Goal: Information Seeking & Learning: Find specific fact

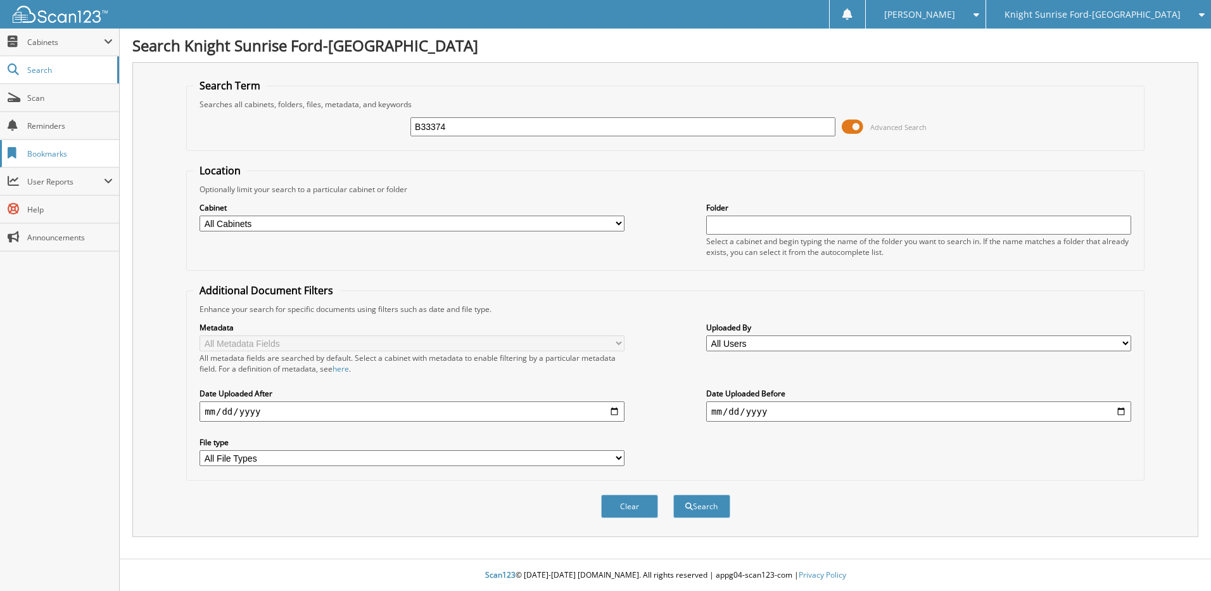
type input "B33374"
click at [674, 494] on button "Search" at bounding box center [702, 505] width 57 height 23
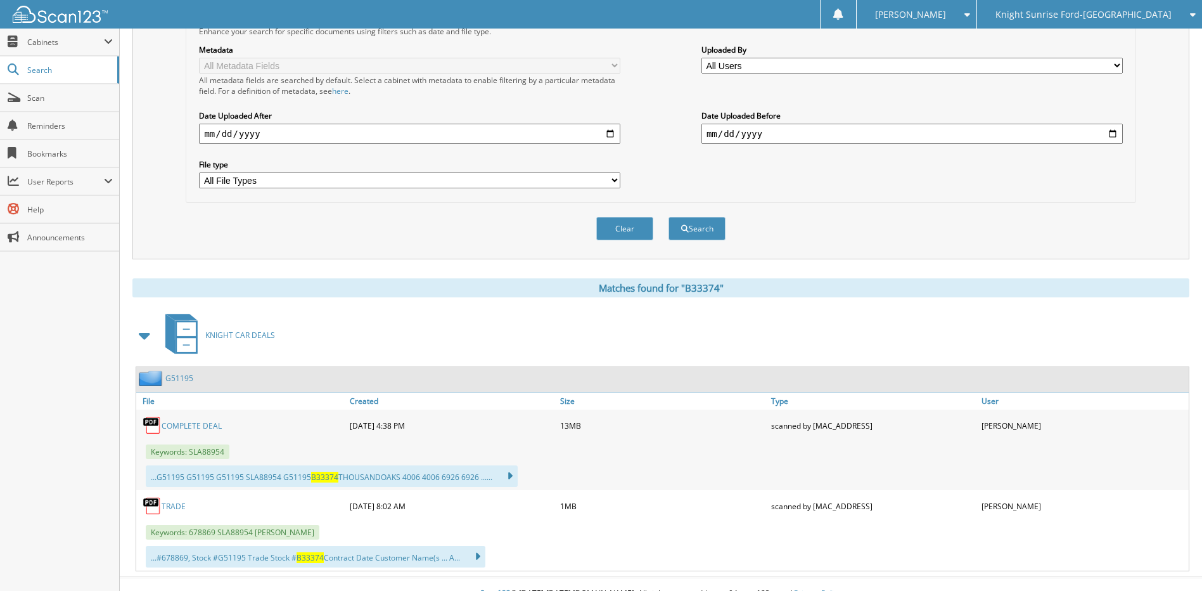
scroll to position [297, 0]
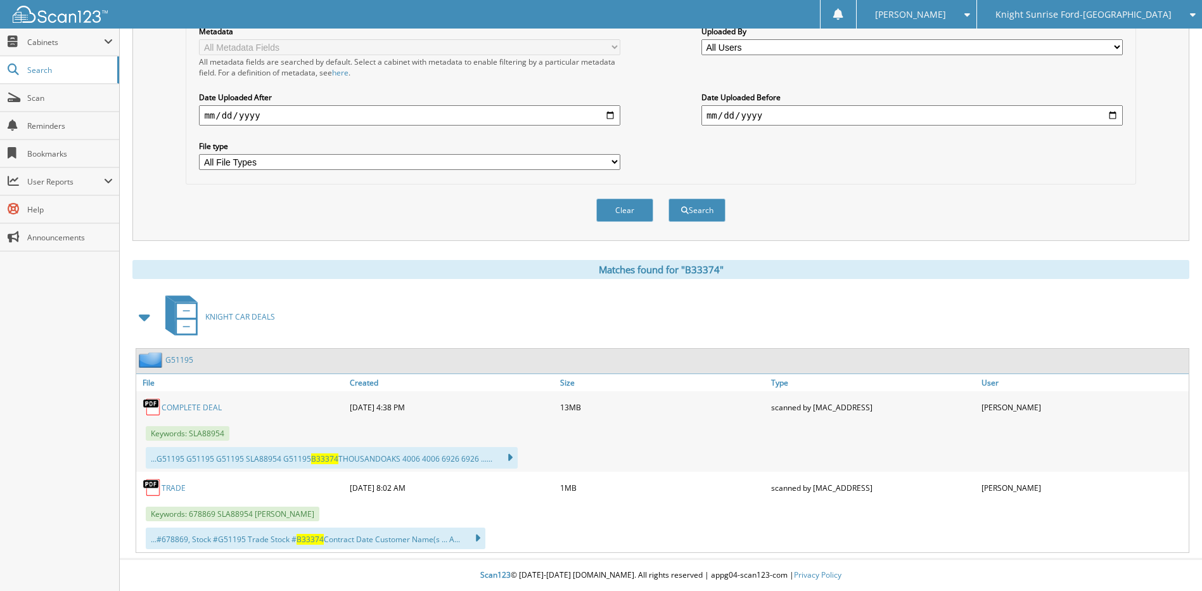
click at [262, 310] on link "KNIGHT CAR DEALS" at bounding box center [216, 316] width 117 height 50
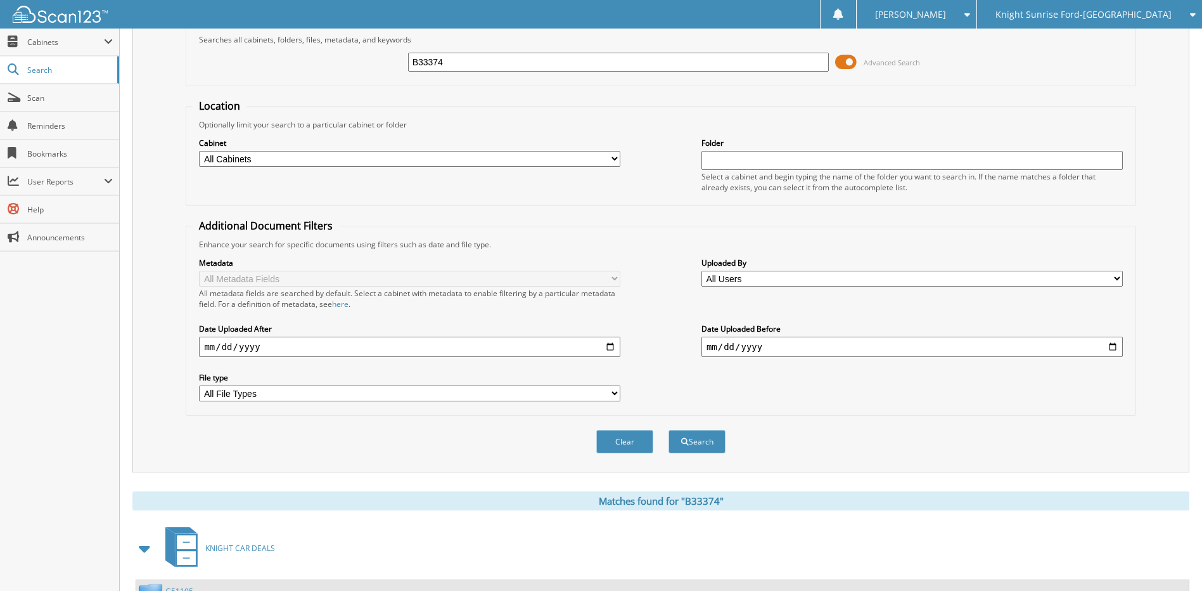
scroll to position [297, 0]
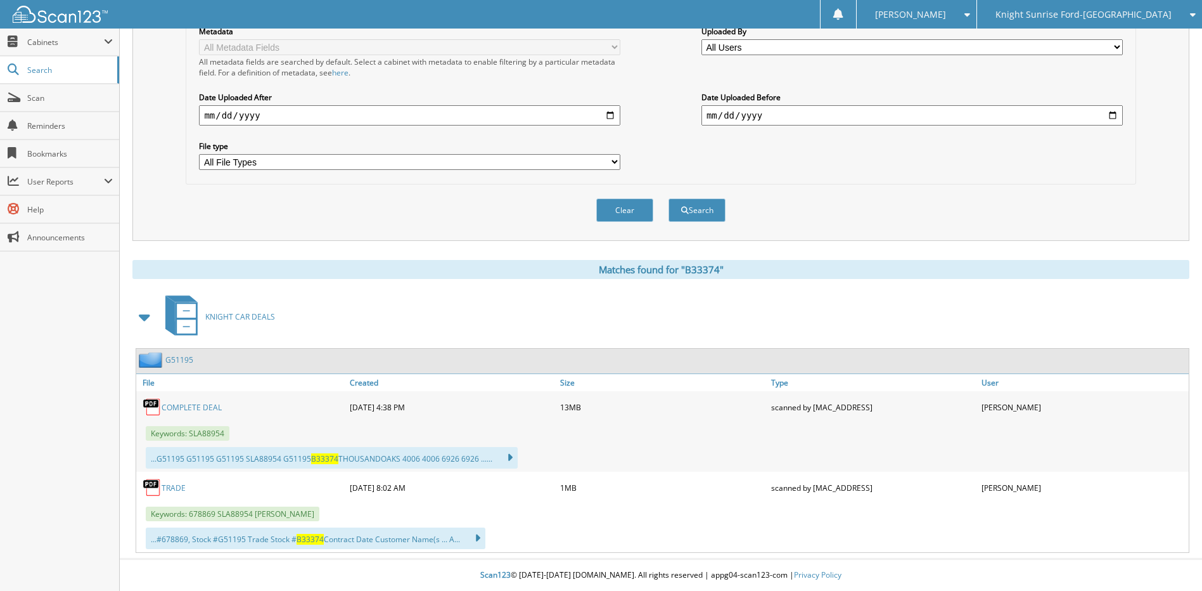
click at [147, 320] on span at bounding box center [145, 316] width 18 height 23
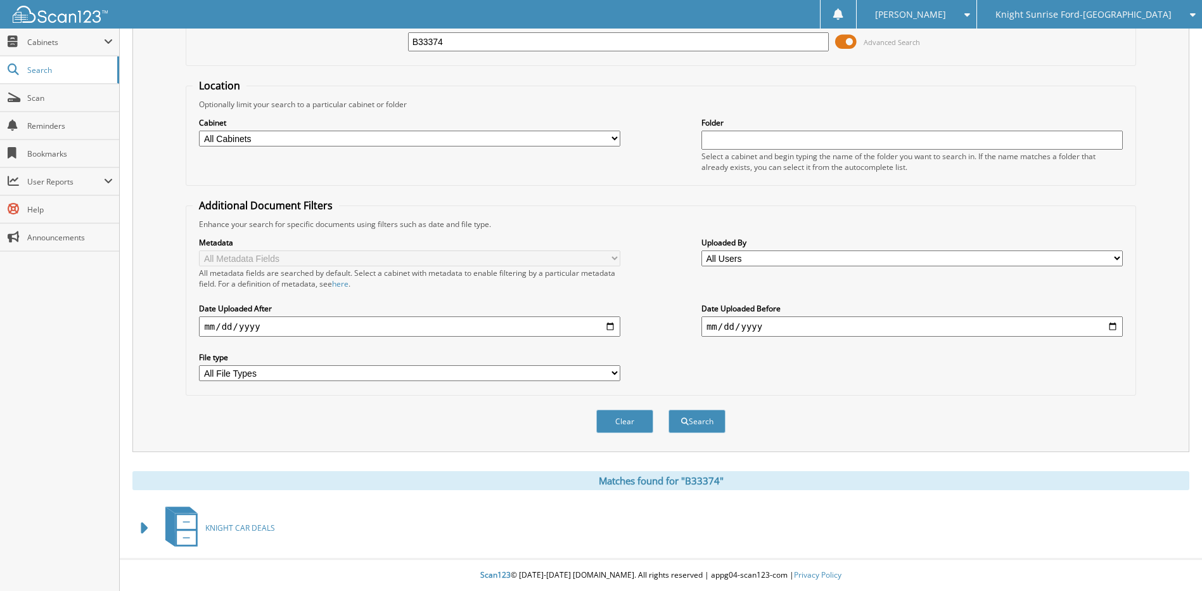
click at [146, 523] on span at bounding box center [145, 527] width 18 height 23
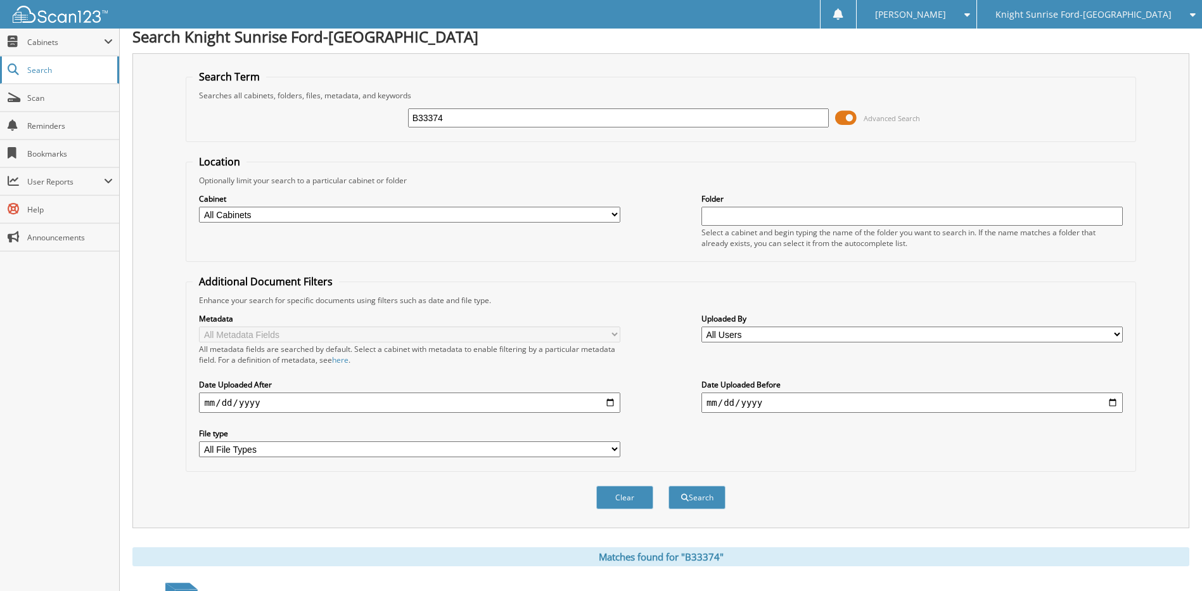
scroll to position [0, 0]
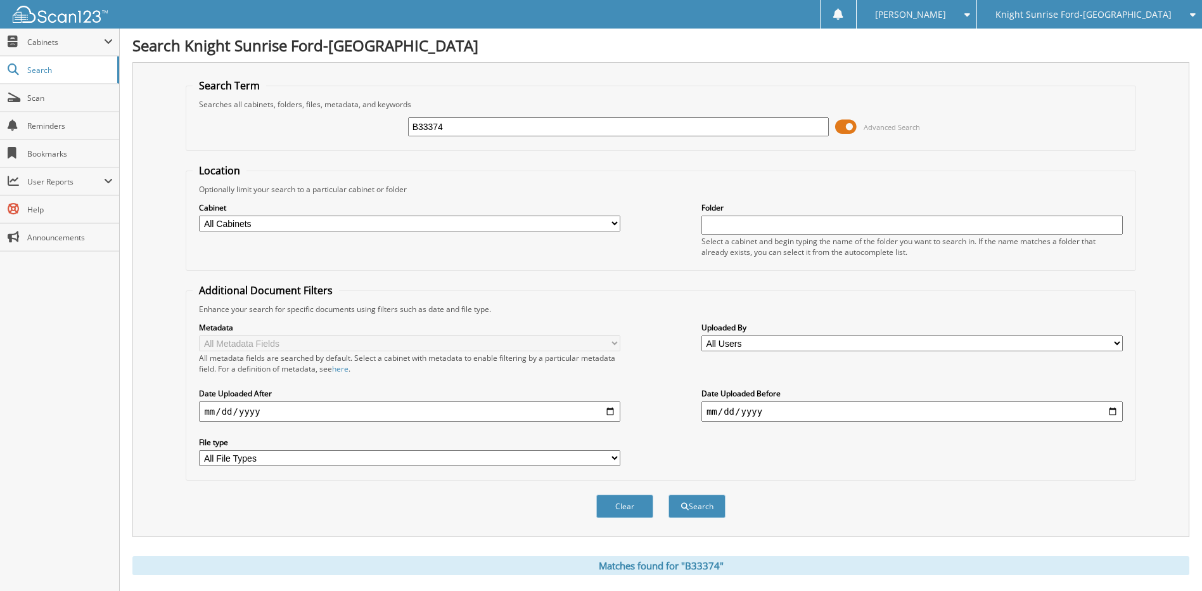
drag, startPoint x: 492, startPoint y: 132, endPoint x: 271, endPoint y: 126, distance: 221.2
click at [271, 126] on div "B33374 Advanced Search" at bounding box center [661, 127] width 936 height 34
type input "V67710"
click at [1090, 11] on span "Knight Sunrise Ford-[GEOGRAPHIC_DATA]" at bounding box center [1083, 15] width 176 height 8
click at [1065, 41] on link "Knight Sunrise Ford Fontana" at bounding box center [1089, 40] width 225 height 22
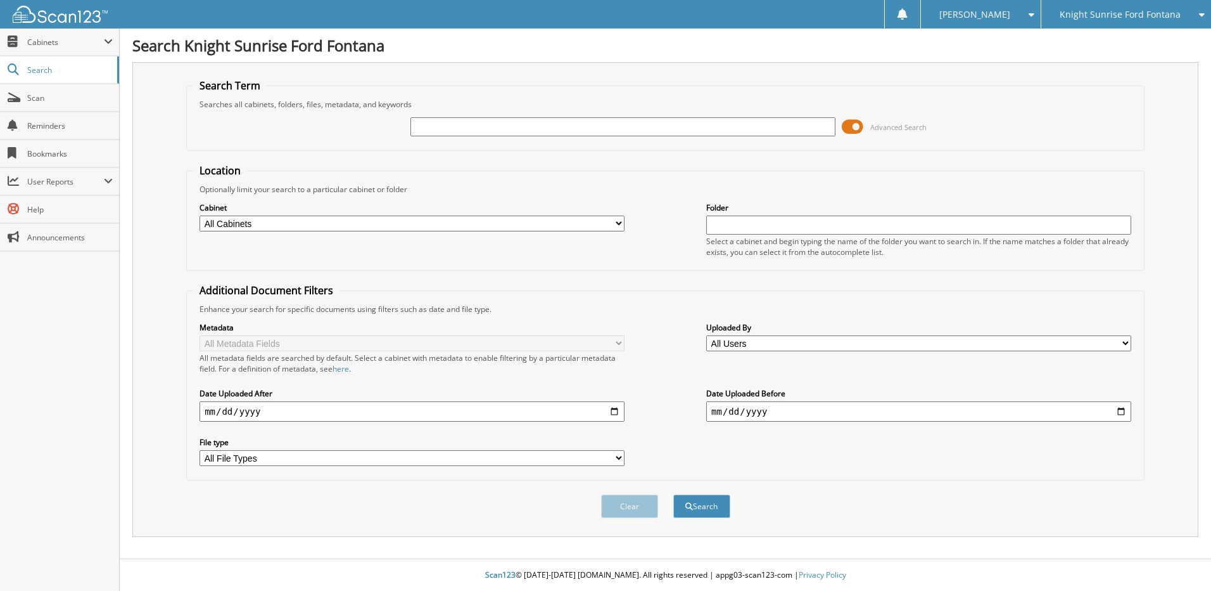
type input "B"
type input "V67710"
click at [674, 494] on button "Search" at bounding box center [702, 505] width 57 height 23
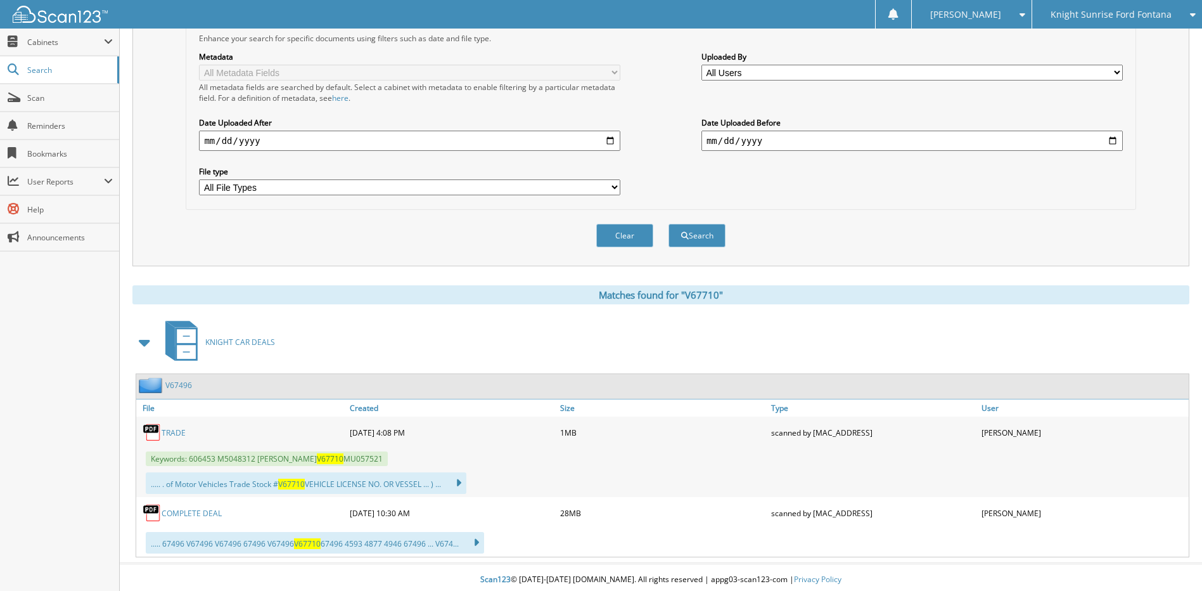
scroll to position [276, 0]
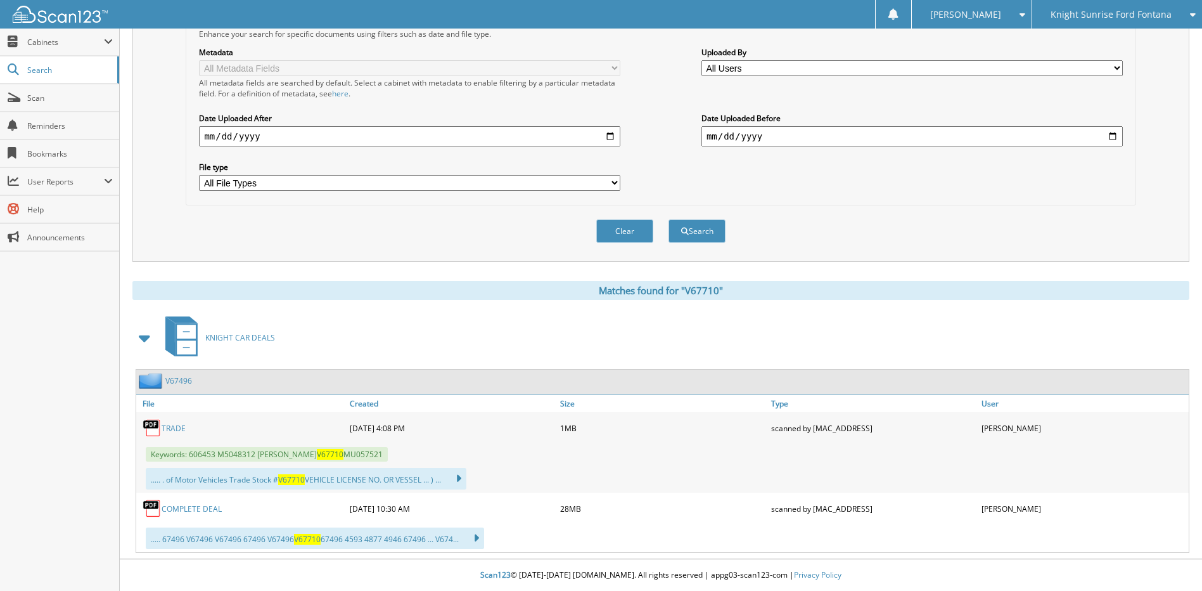
click at [180, 425] on link "TRADE" at bounding box center [174, 428] width 24 height 11
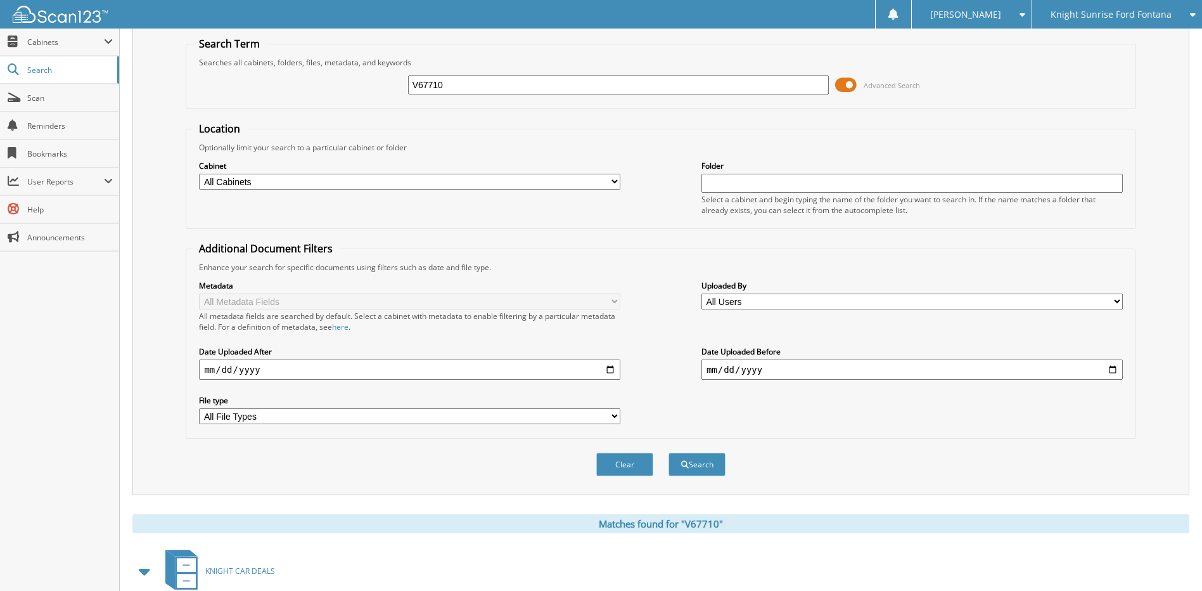
scroll to position [63, 0]
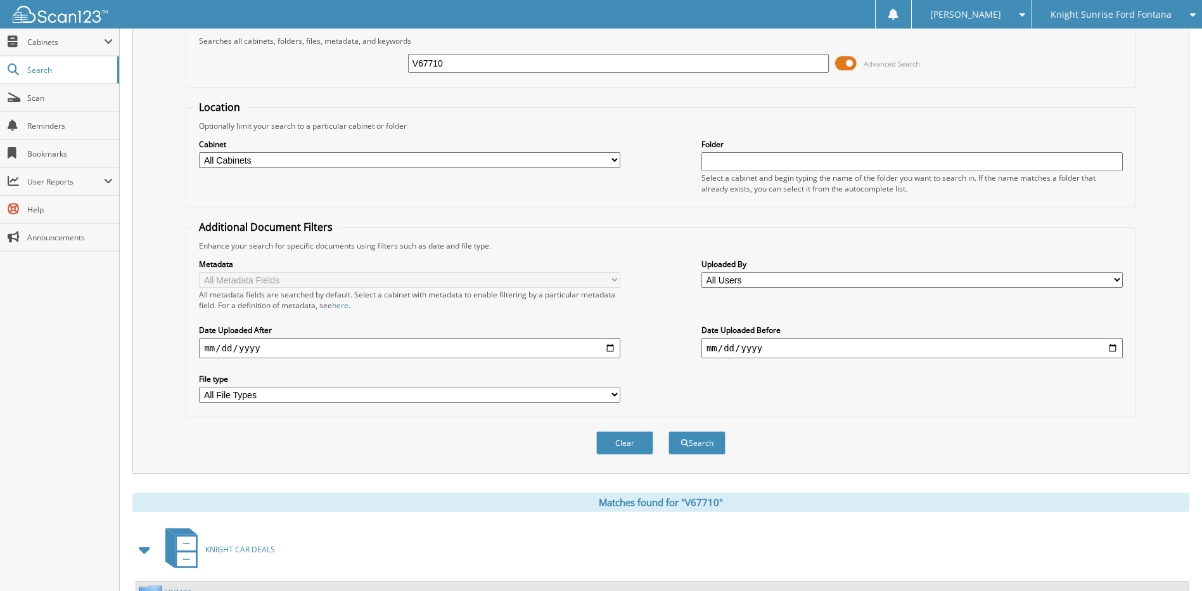
drag, startPoint x: 490, startPoint y: 59, endPoint x: 319, endPoint y: 60, distance: 171.1
click at [319, 60] on div "V67710 Advanced Search" at bounding box center [661, 63] width 936 height 34
type input "V67747"
click at [668, 431] on button "Search" at bounding box center [696, 442] width 57 height 23
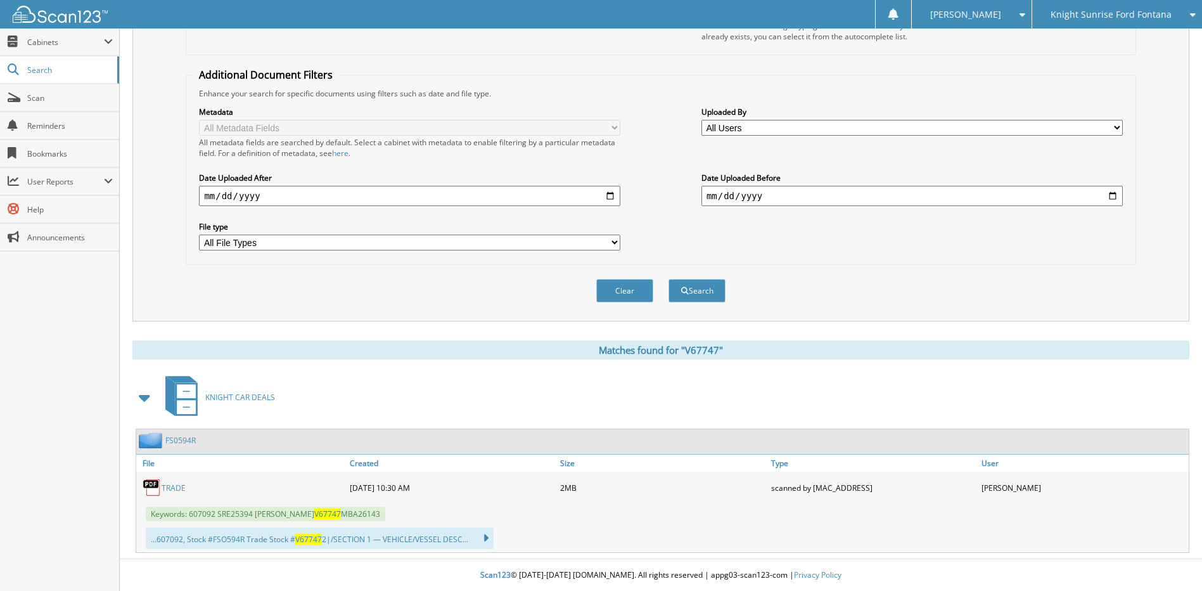
scroll to position [216, 0]
click at [173, 489] on link "TRADE" at bounding box center [174, 487] width 24 height 11
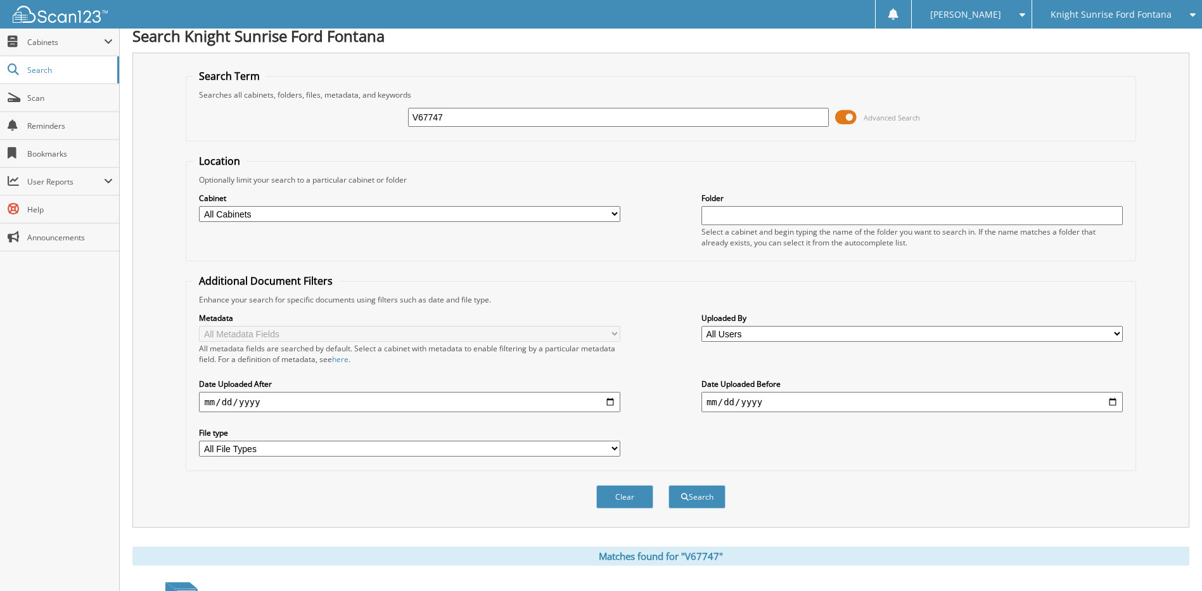
scroll to position [0, 0]
